Goal: Transaction & Acquisition: Obtain resource

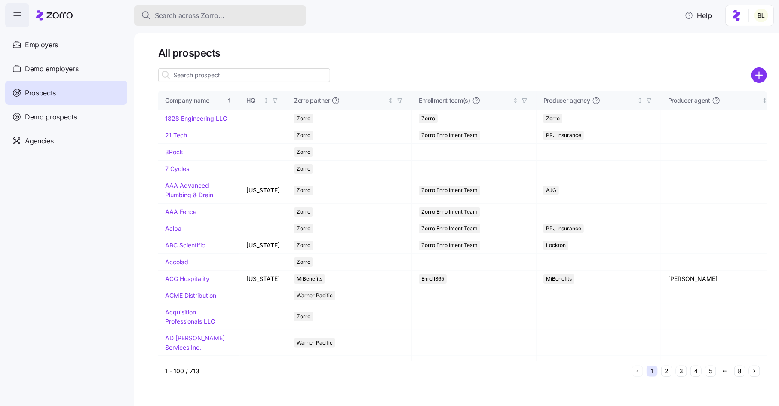
click at [188, 18] on span "Search across Zorro..." at bounding box center [190, 15] width 70 height 11
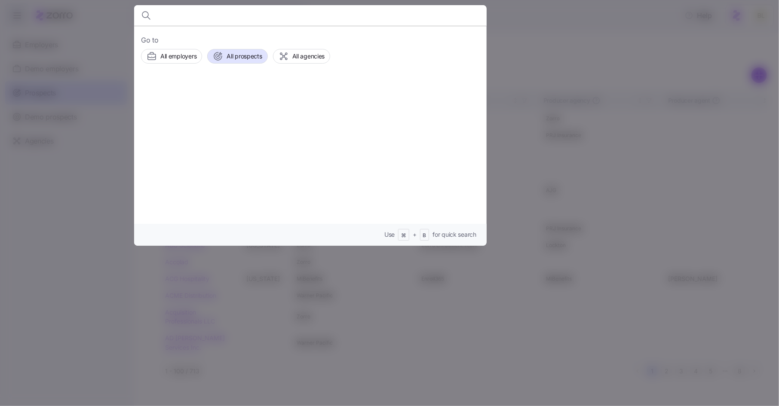
click at [104, 142] on div at bounding box center [389, 203] width 779 height 406
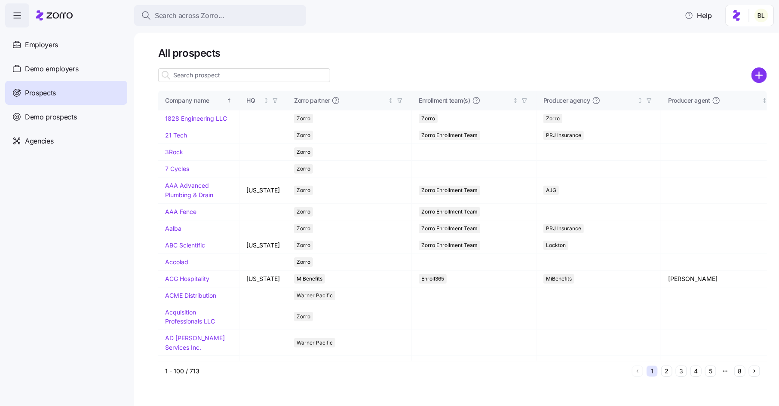
click at [204, 74] on input at bounding box center [244, 75] width 172 height 14
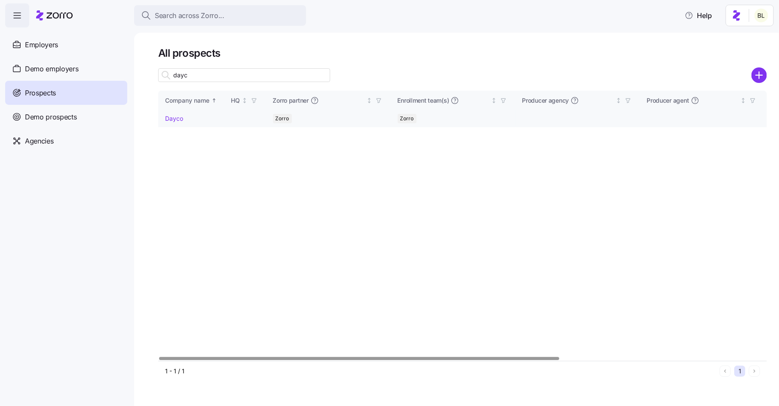
type input "dayc"
click at [176, 123] on td "Dayco" at bounding box center [191, 119] width 66 height 17
click at [177, 117] on link "Dayco" at bounding box center [174, 118] width 18 height 7
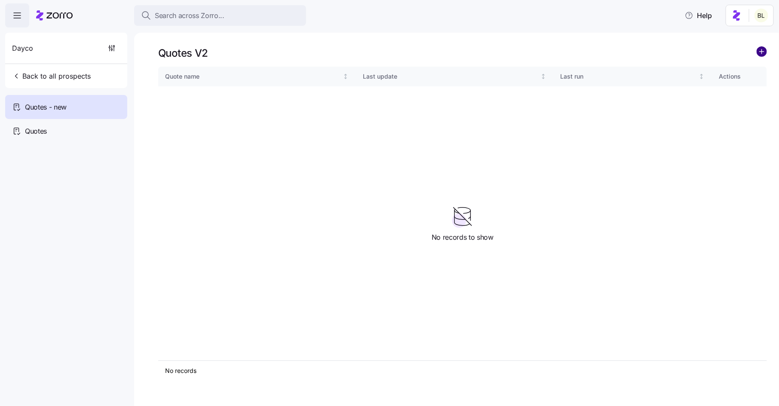
click at [765, 50] on circle "add icon" at bounding box center [761, 51] width 9 height 9
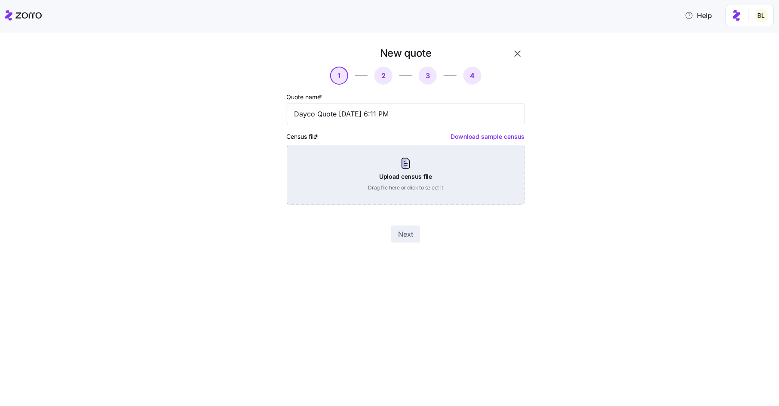
click at [394, 162] on div "Upload census file Drag file here or click to select it" at bounding box center [406, 175] width 238 height 60
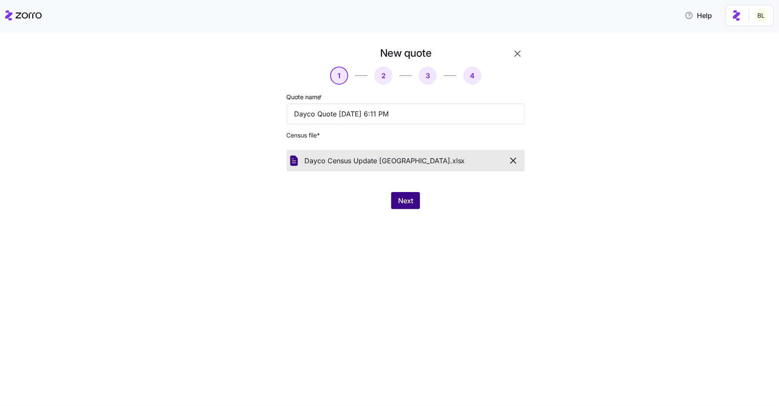
click at [408, 206] on span "Next" at bounding box center [405, 201] width 15 height 10
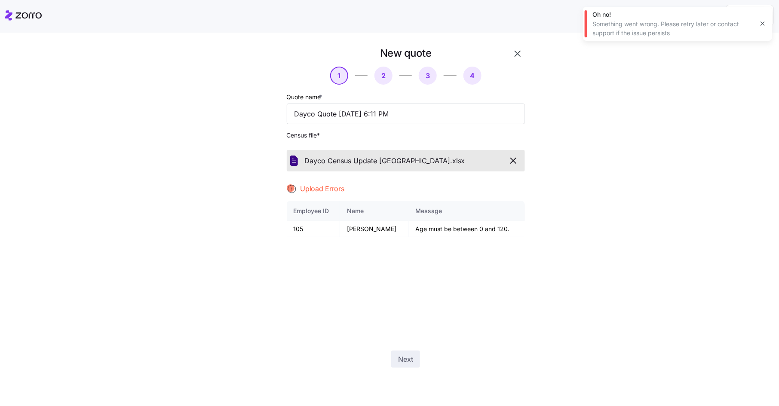
click at [764, 22] on icon "button" at bounding box center [763, 23] width 7 height 7
click at [518, 162] on icon "button" at bounding box center [513, 161] width 10 height 10
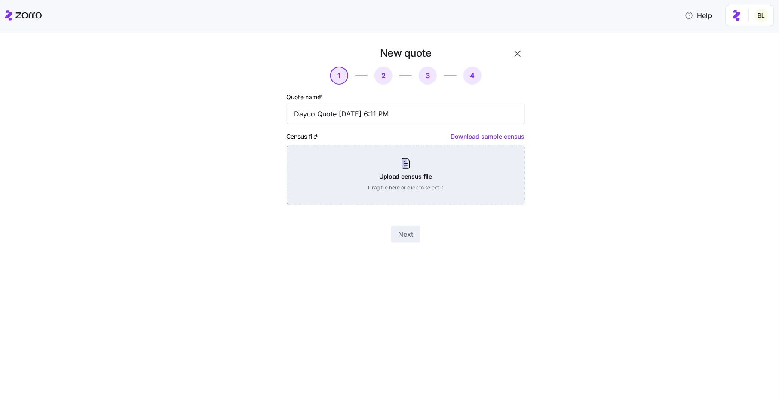
click at [443, 169] on div "Upload census file Drag file here or click to select it" at bounding box center [406, 175] width 238 height 60
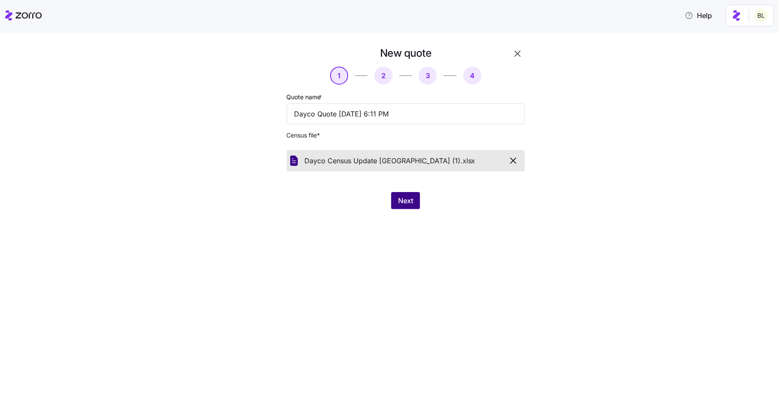
click at [407, 201] on span "Next" at bounding box center [405, 201] width 15 height 10
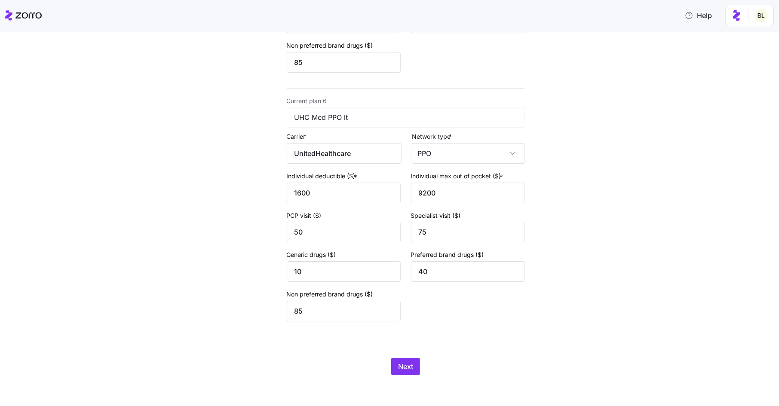
scroll to position [1266, 0]
click at [400, 364] on span "Next" at bounding box center [405, 367] width 15 height 10
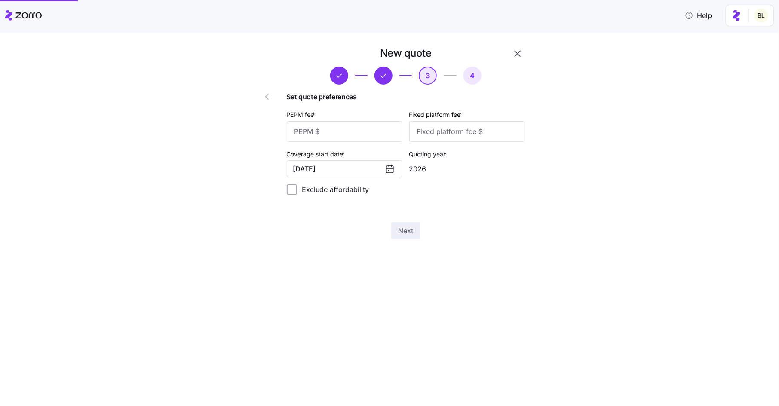
scroll to position [0, 0]
click at [339, 133] on input "PEPM fee *" at bounding box center [345, 131] width 116 height 21
type input "60"
type input "6"
type input "-"
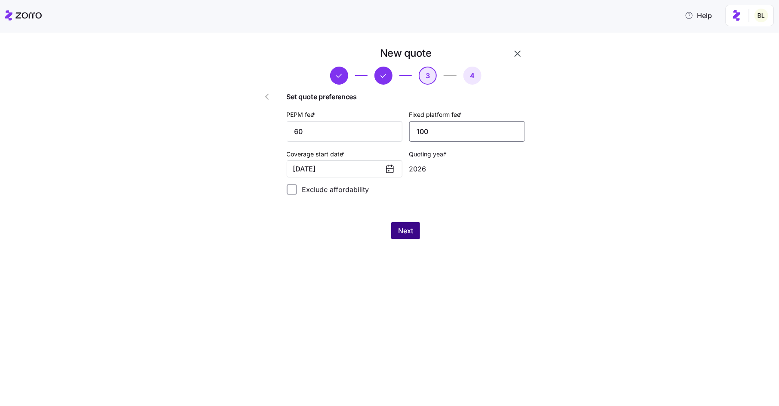
type input "100"
click at [407, 231] on span "Next" at bounding box center [405, 231] width 15 height 10
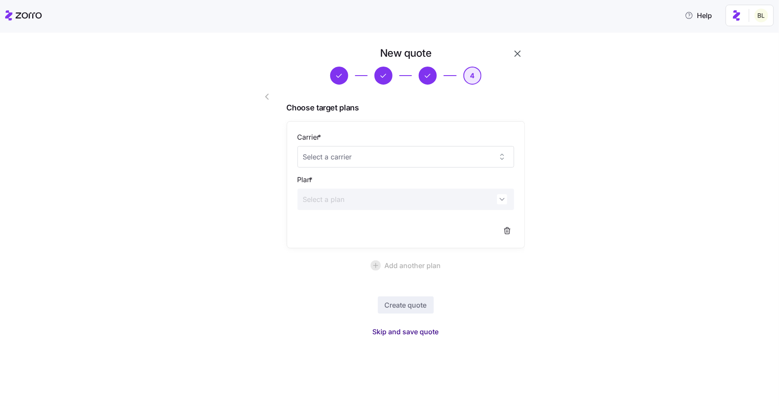
click at [418, 332] on span "Skip and save quote" at bounding box center [406, 332] width 66 height 10
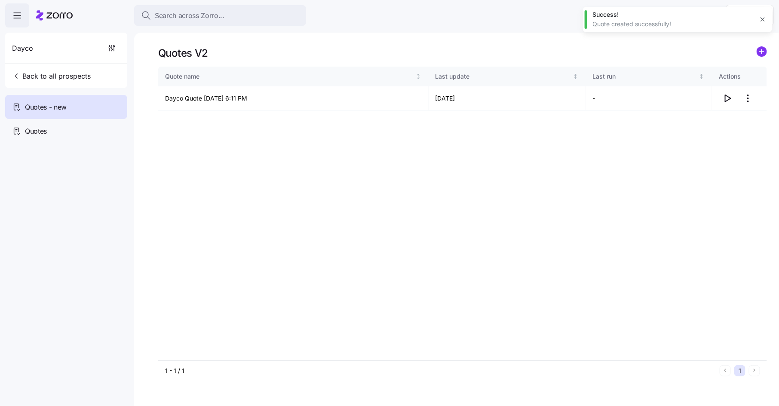
click at [763, 19] on icon "button" at bounding box center [763, 19] width 7 height 7
click at [724, 97] on icon "button" at bounding box center [728, 98] width 10 height 10
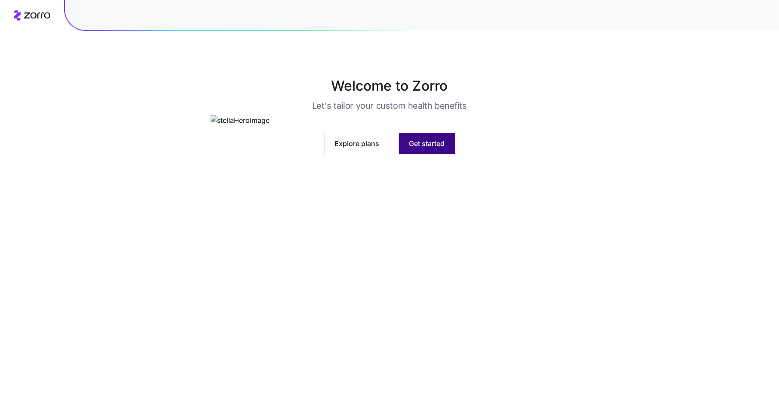
click at [421, 149] on span "Get started" at bounding box center [428, 144] width 36 height 10
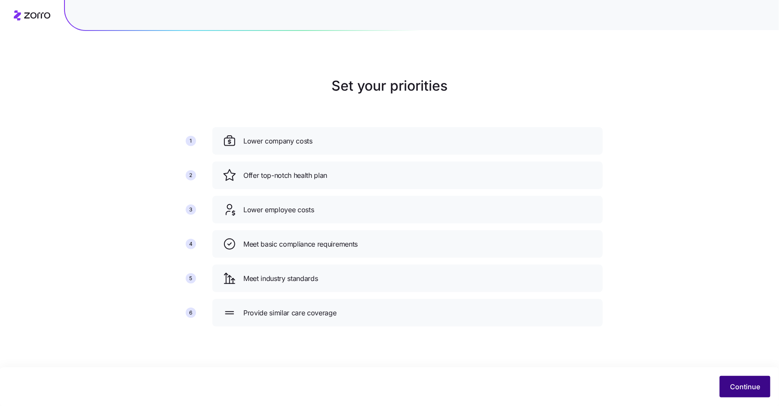
click at [739, 387] on span "Continue" at bounding box center [745, 387] width 30 height 10
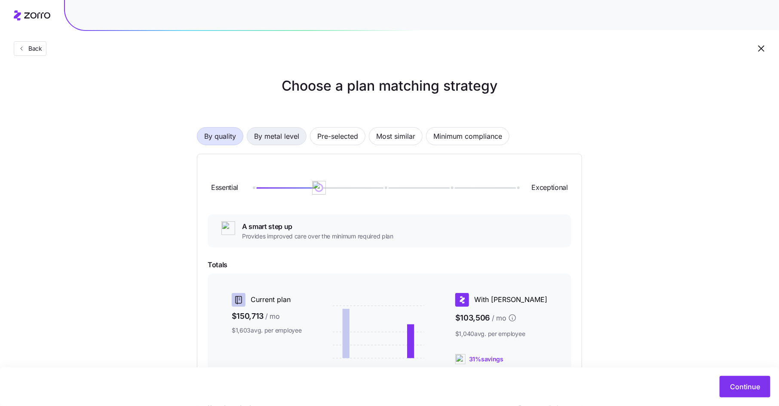
click at [294, 134] on span "By metal level" at bounding box center [276, 136] width 45 height 17
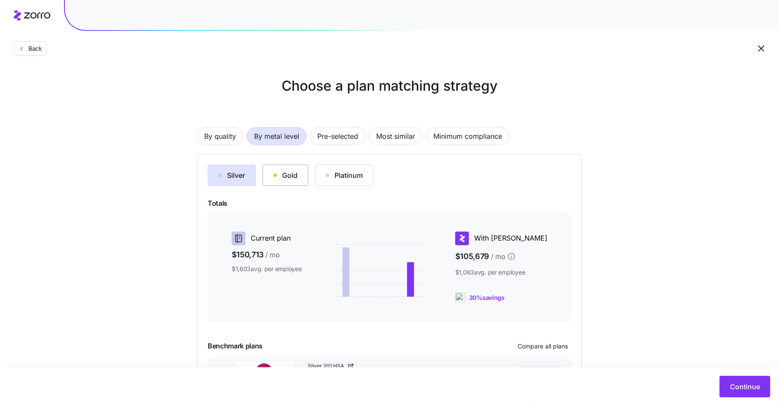
click at [294, 172] on div "Gold" at bounding box center [286, 175] width 24 height 10
